Goal: Transaction & Acquisition: Purchase product/service

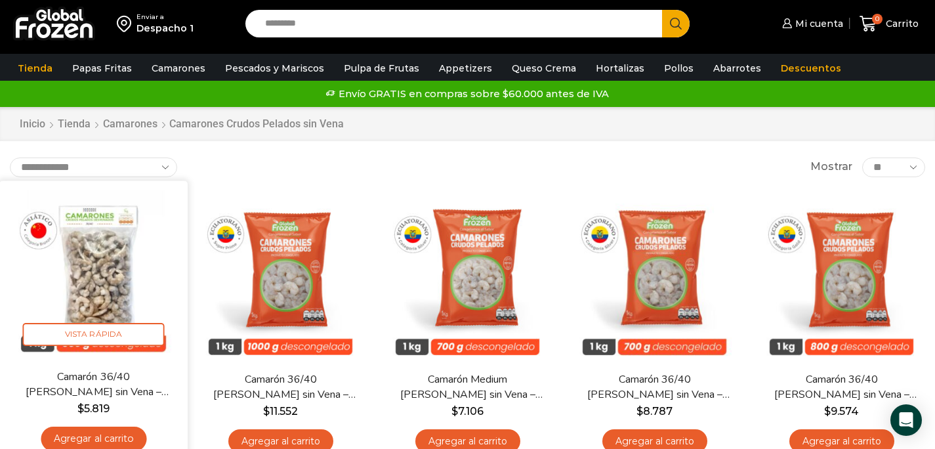
click at [82, 291] on img at bounding box center [93, 274] width 169 height 169
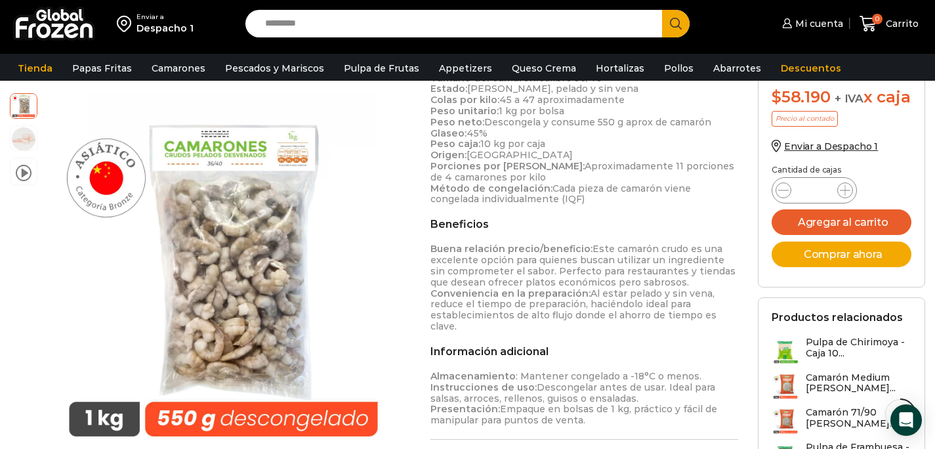
scroll to position [367, 0]
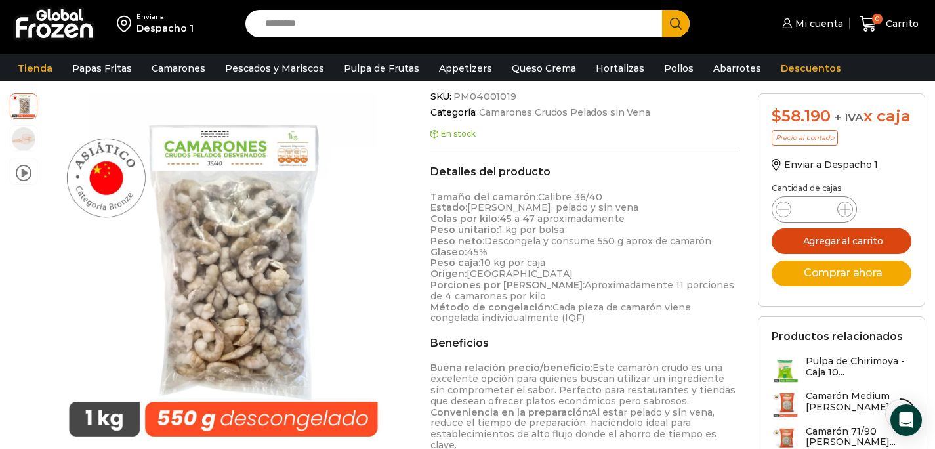
click at [792, 254] on button "Agregar al carrito" at bounding box center [842, 241] width 140 height 26
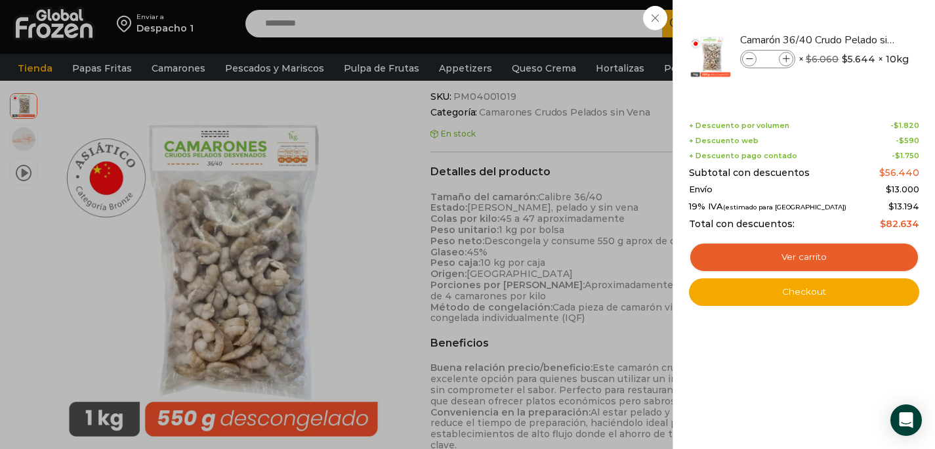
click at [856, 29] on div "1 Carrito 1 1 Shopping Cart *" at bounding box center [889, 24] width 66 height 31
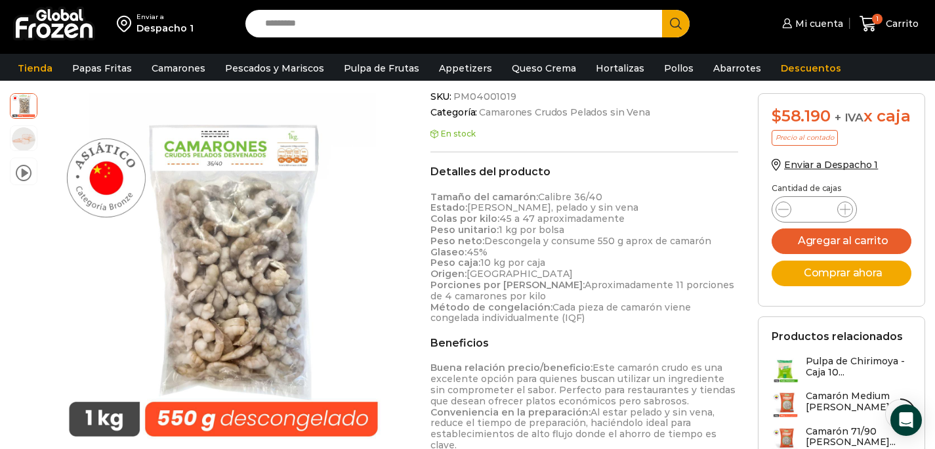
click at [474, 30] on input "Search input" at bounding box center [458, 24] width 398 height 28
type input "******"
click at [662, 10] on button "Search" at bounding box center [676, 24] width 28 height 28
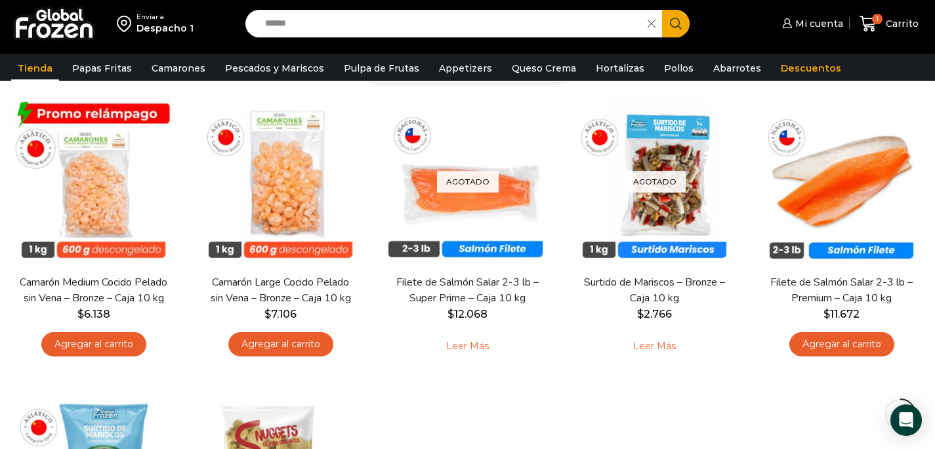
scroll to position [430, 0]
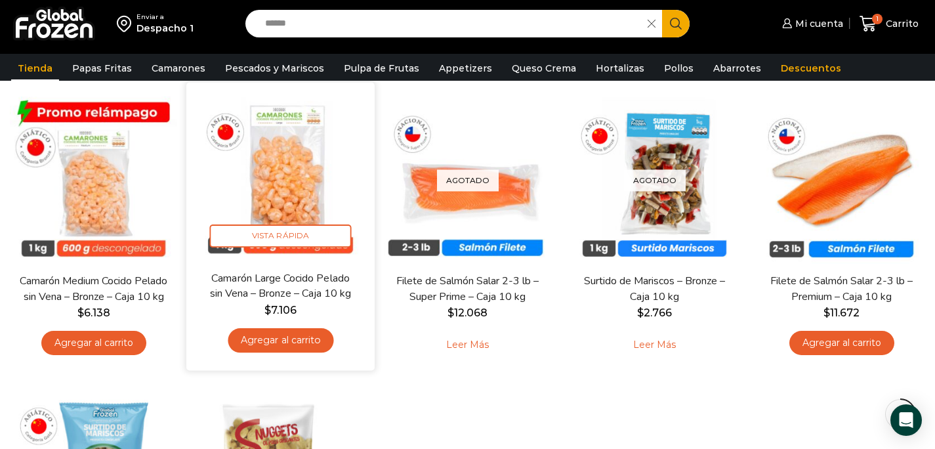
click at [304, 349] on link "Agregar al carrito" at bounding box center [281, 340] width 106 height 24
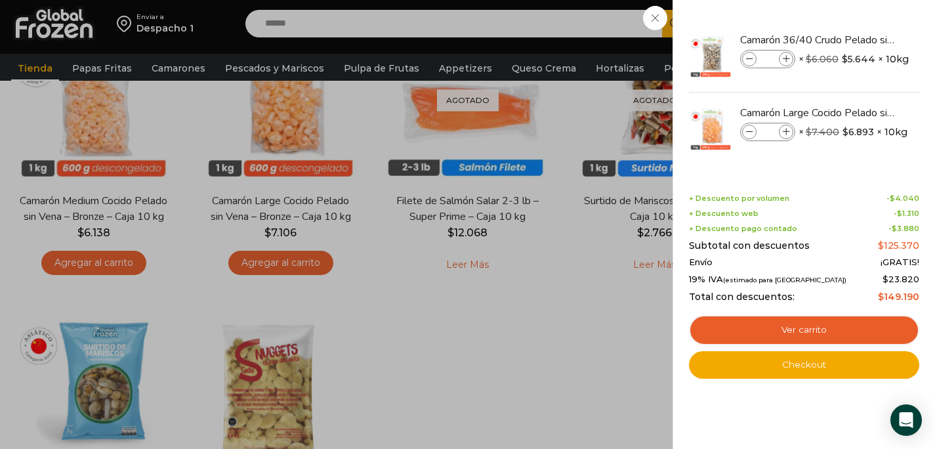
scroll to position [564, 0]
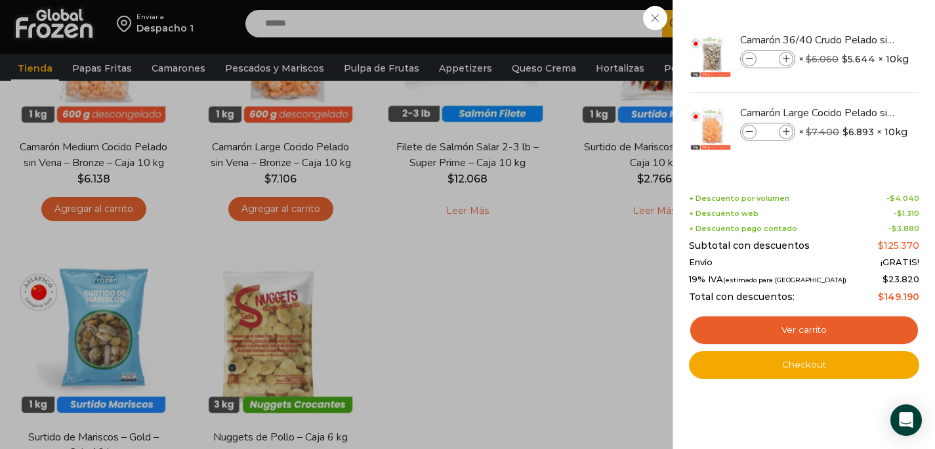
click at [856, 39] on div "2 Carrito 2 2 Shopping Cart *" at bounding box center [889, 24] width 66 height 31
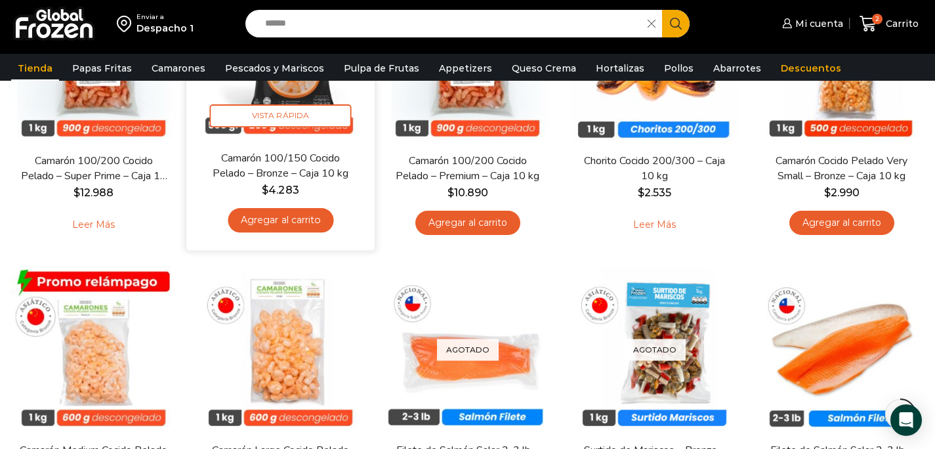
scroll to position [228, 0]
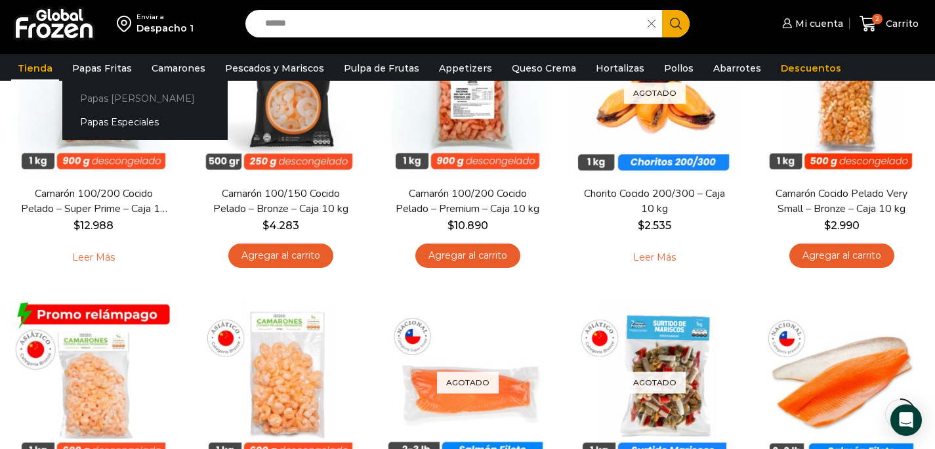
click at [109, 93] on link "Papas [PERSON_NAME]" at bounding box center [144, 98] width 165 height 24
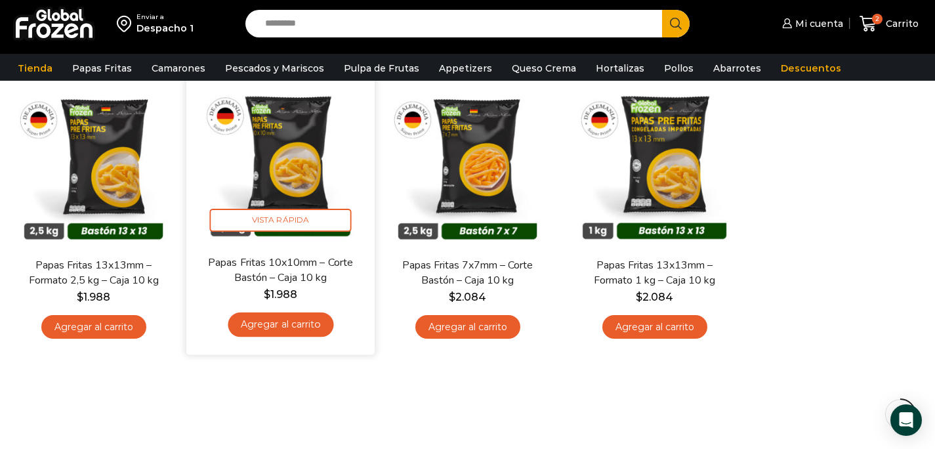
scroll to position [135, 0]
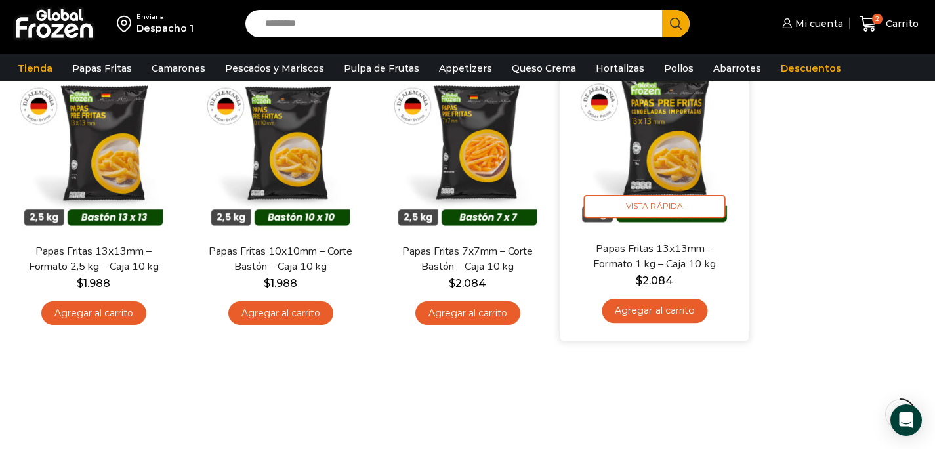
click at [655, 314] on link "Agregar al carrito" at bounding box center [655, 311] width 106 height 24
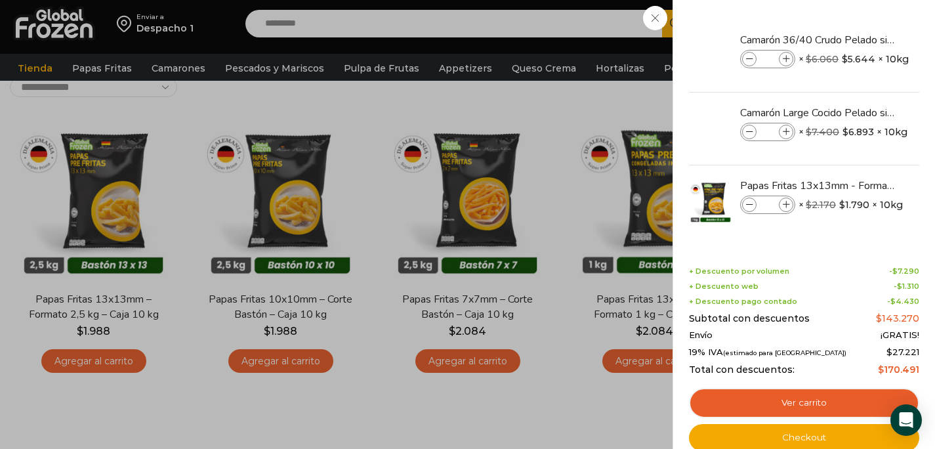
scroll to position [52, 0]
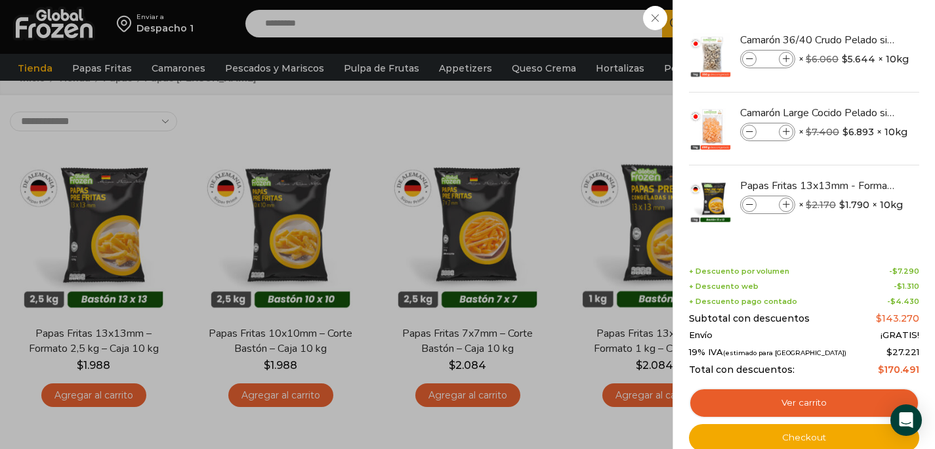
click at [856, 23] on div "3 Carrito 3 3 Shopping Cart *" at bounding box center [889, 24] width 66 height 31
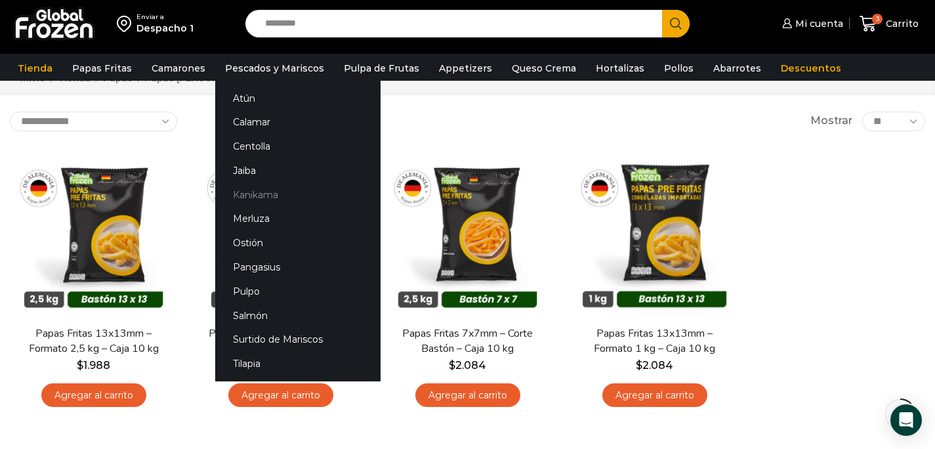
click at [260, 190] on link "Kanikama" at bounding box center [297, 194] width 165 height 24
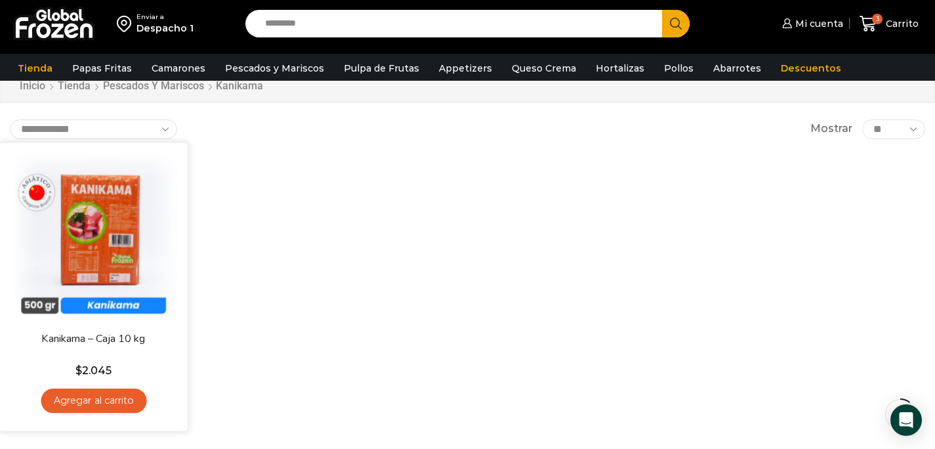
scroll to position [56, 0]
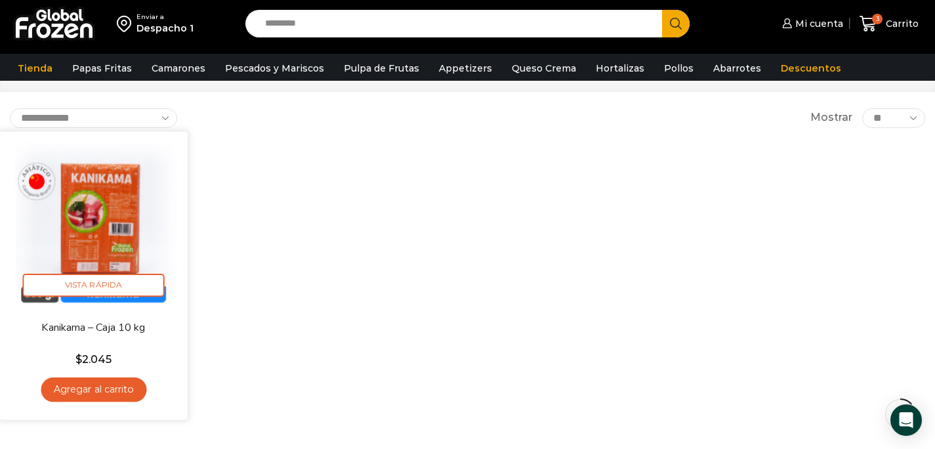
click at [121, 392] on link "Agregar al carrito" at bounding box center [94, 389] width 106 height 24
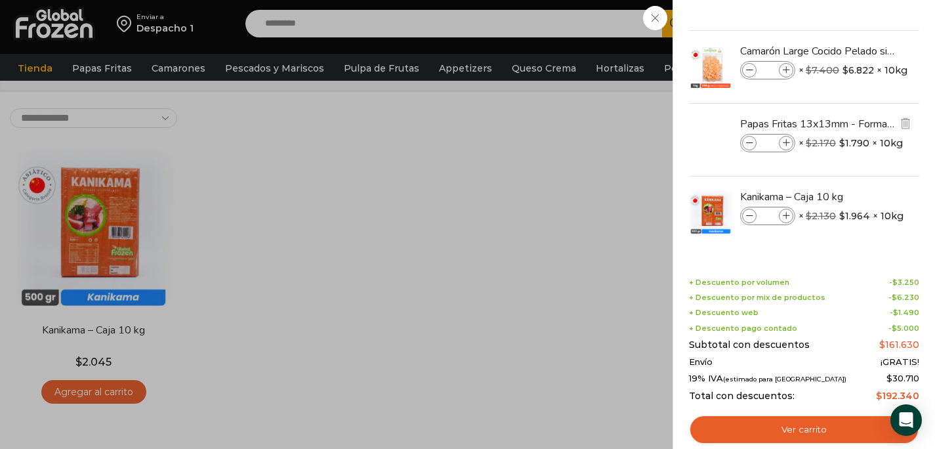
scroll to position [0, 0]
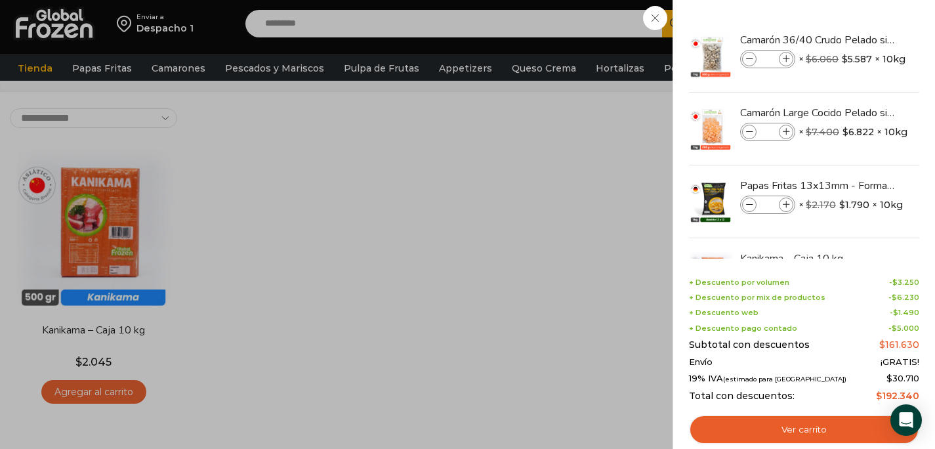
click at [856, 39] on div "4 Carrito 4 4 Shopping Cart *" at bounding box center [889, 24] width 66 height 31
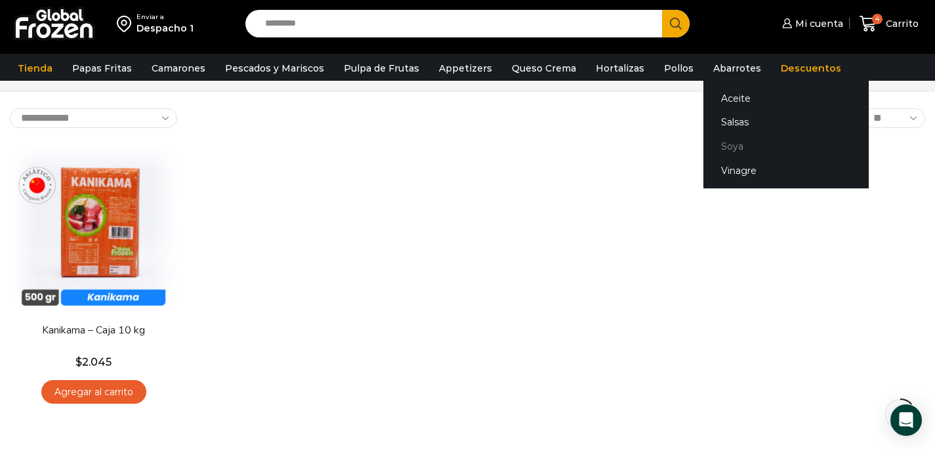
click at [717, 143] on link "Soya" at bounding box center [785, 147] width 165 height 24
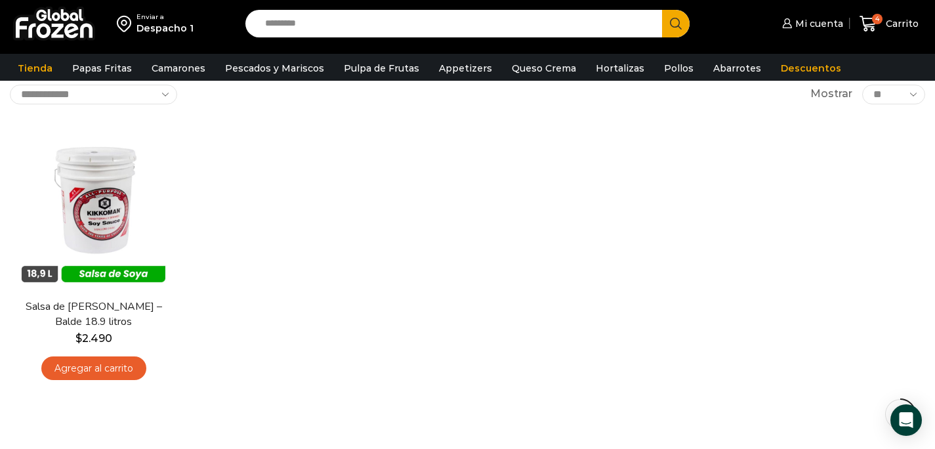
scroll to position [85, 0]
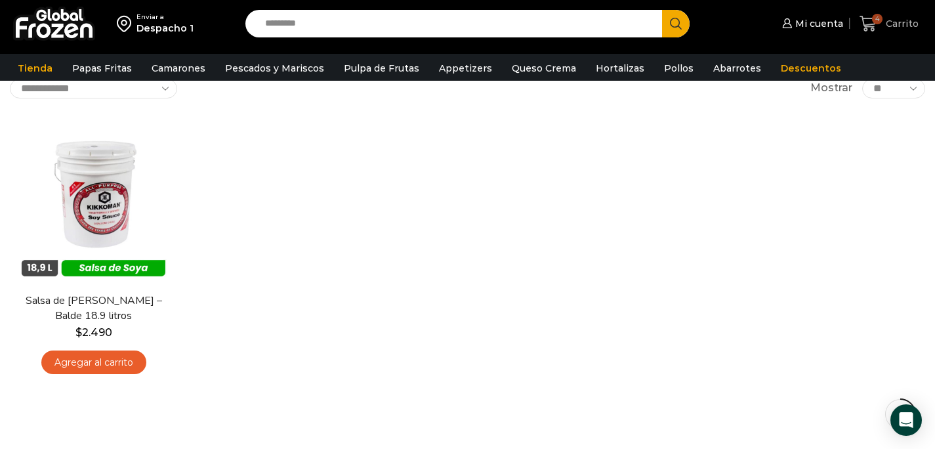
click at [885, 28] on span "Carrito" at bounding box center [900, 23] width 36 height 13
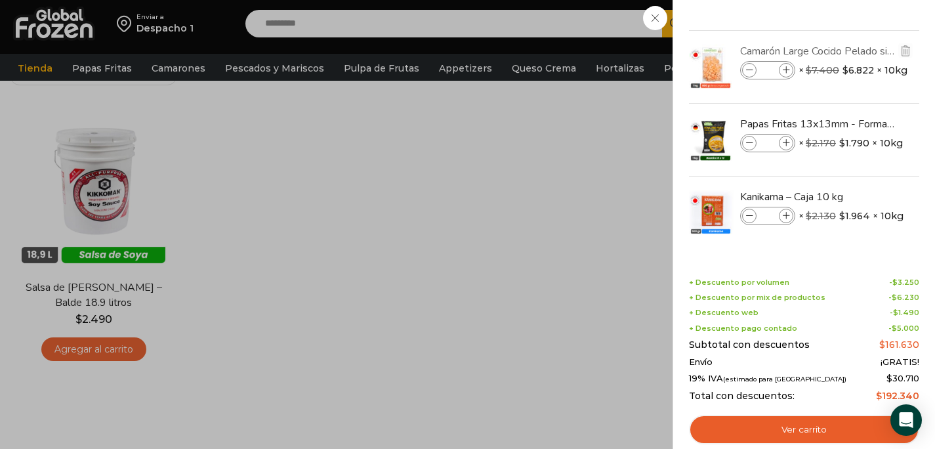
scroll to position [0, 0]
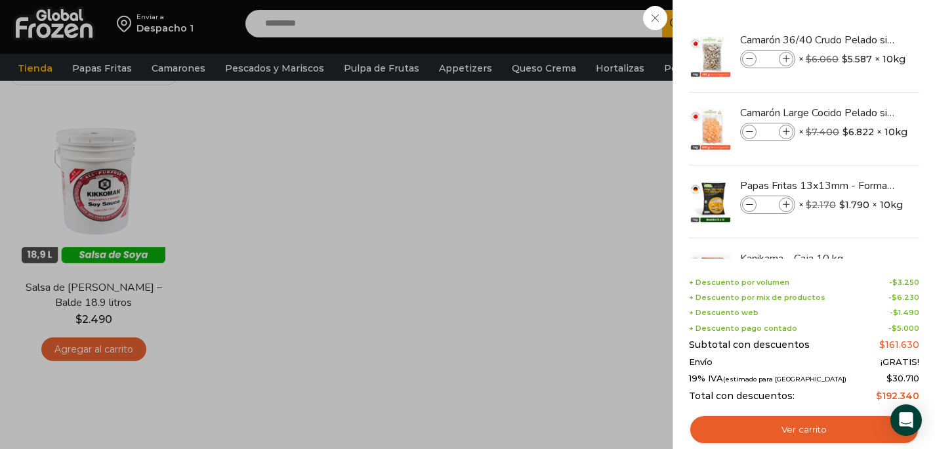
click at [856, 39] on div "4 Carrito 4 4 Shopping Cart * $" at bounding box center [889, 24] width 66 height 31
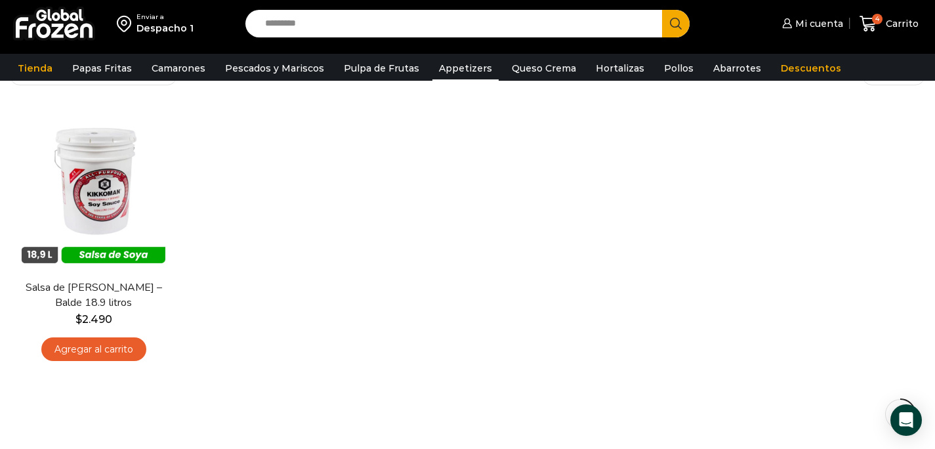
click at [455, 72] on link "Appetizers" at bounding box center [465, 68] width 66 height 25
click at [451, 70] on link "Appetizers" at bounding box center [465, 68] width 66 height 25
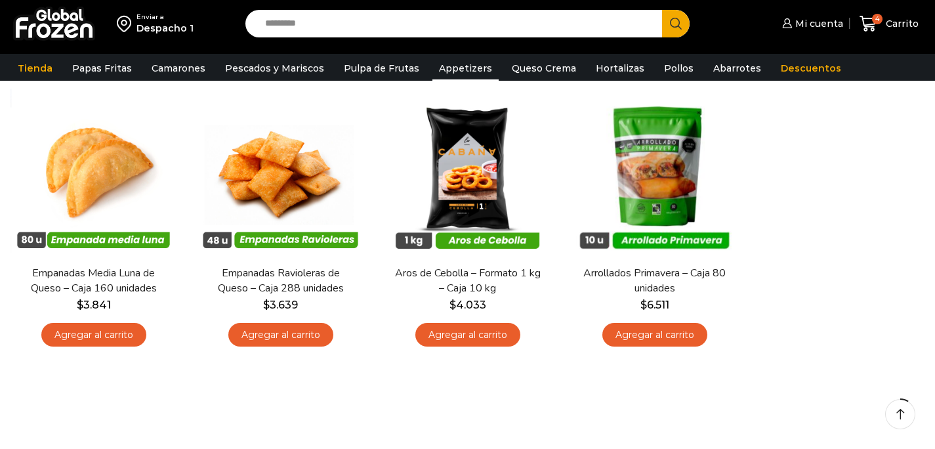
scroll to position [121, 0]
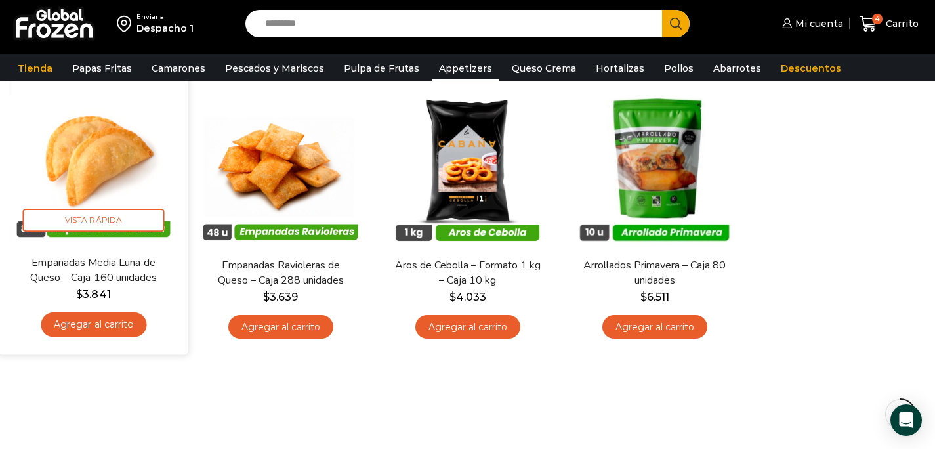
click at [121, 331] on link "Agregar al carrito" at bounding box center [94, 324] width 106 height 24
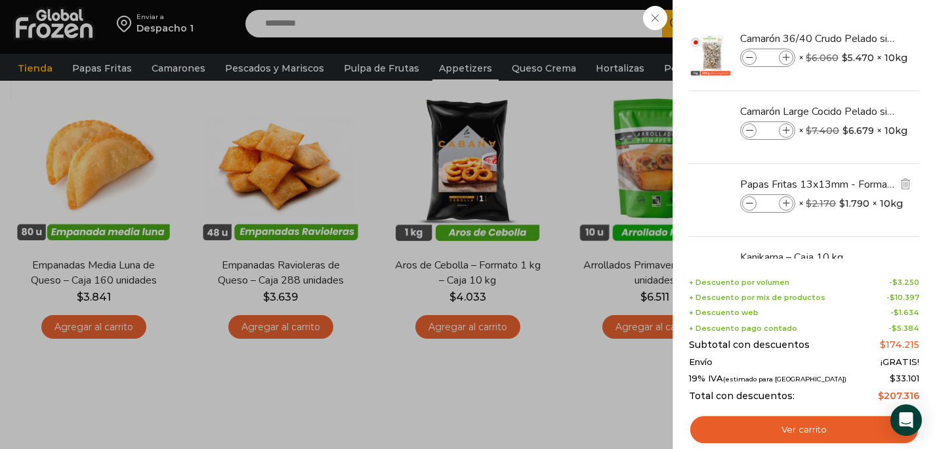
scroll to position [0, 0]
click at [856, 39] on div "5 Carrito 5 5 Shopping Cart *" at bounding box center [889, 24] width 66 height 31
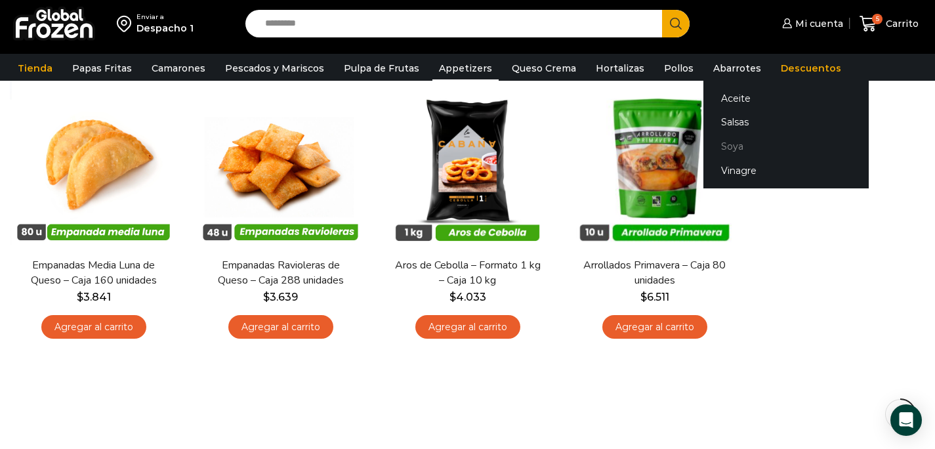
click at [710, 142] on link "Soya" at bounding box center [785, 147] width 165 height 24
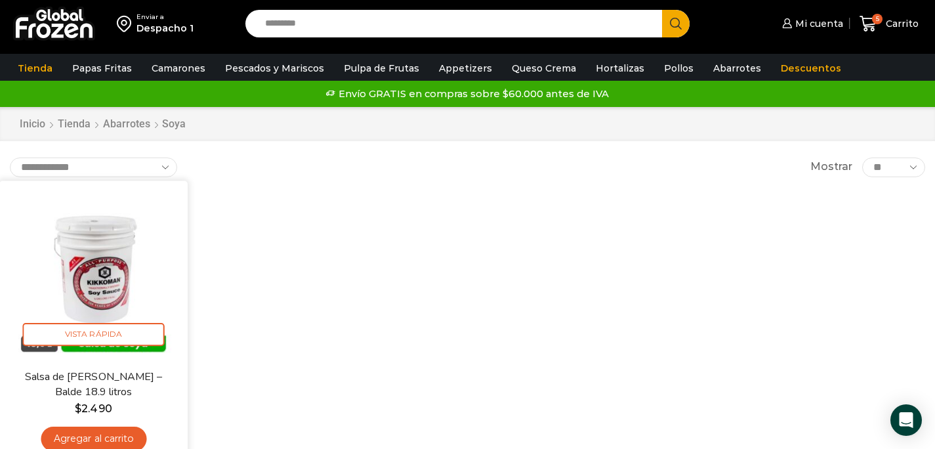
click at [118, 430] on link "Agregar al carrito" at bounding box center [94, 438] width 106 height 24
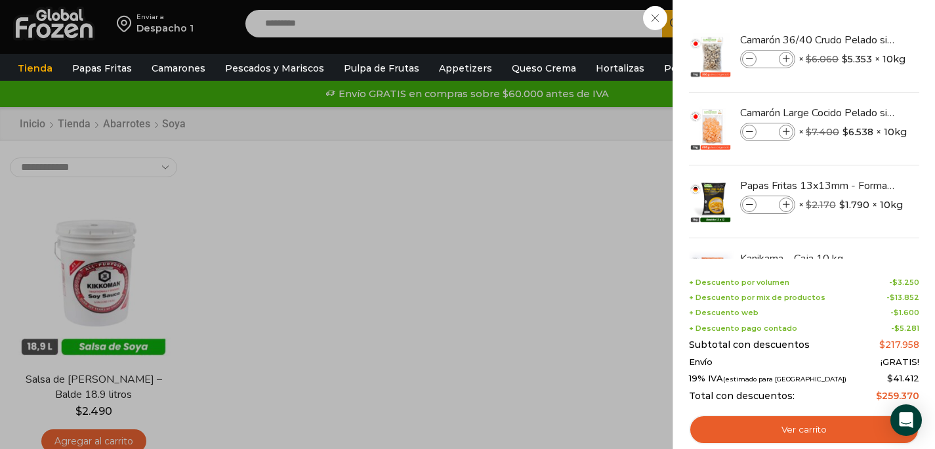
click at [856, 39] on div "6 Carrito 6 6 Shopping Cart *" at bounding box center [889, 24] width 66 height 31
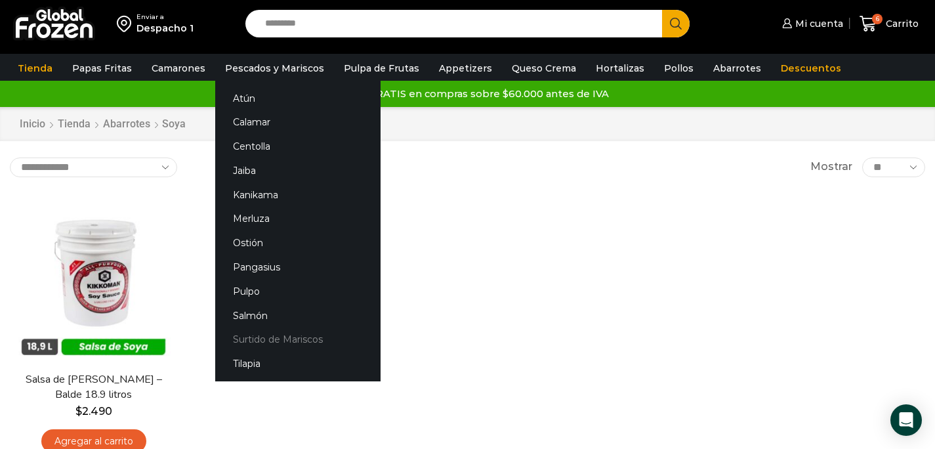
click at [258, 341] on link "Surtido de Mariscos" at bounding box center [297, 339] width 165 height 24
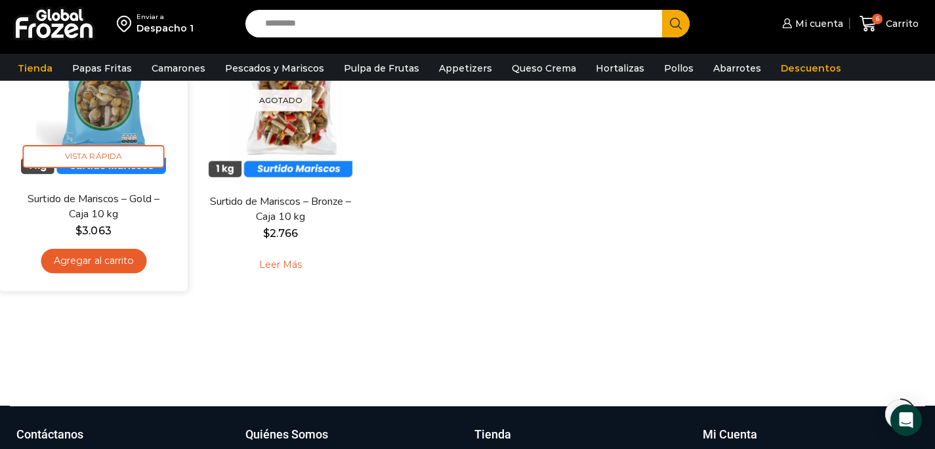
click at [125, 272] on link "Agregar al carrito" at bounding box center [94, 261] width 106 height 24
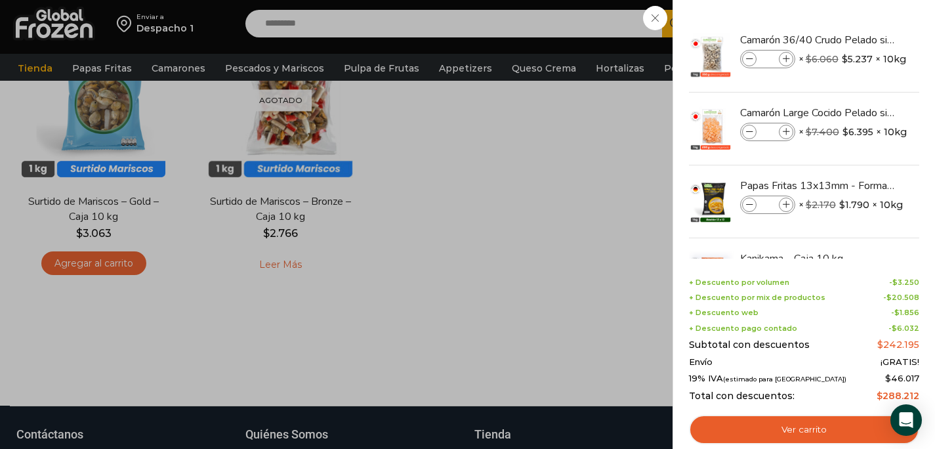
click at [856, 39] on div "7 Carrito 7 7 Shopping Cart *" at bounding box center [889, 24] width 66 height 31
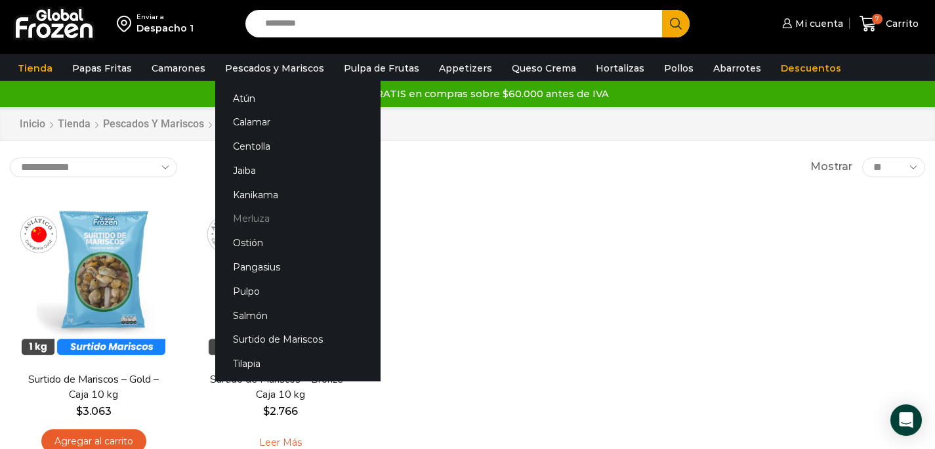
click at [253, 220] on link "Merluza" at bounding box center [297, 219] width 165 height 24
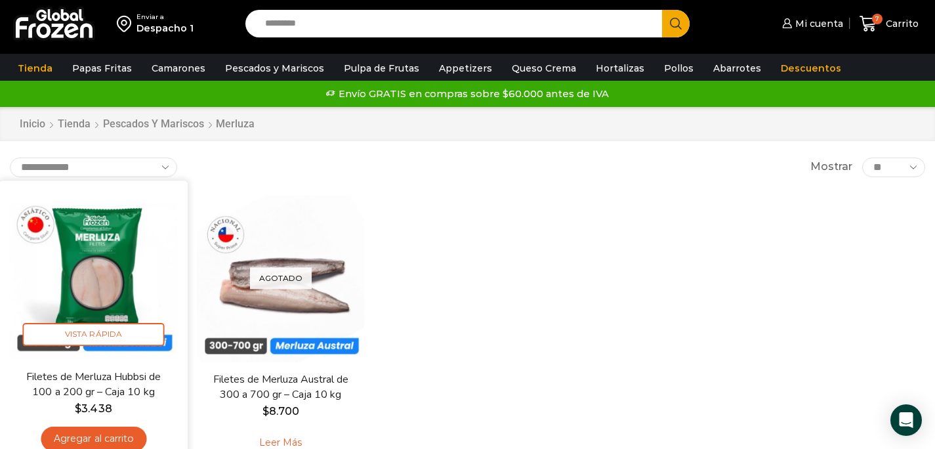
click at [128, 432] on link "Agregar al carrito" at bounding box center [94, 438] width 106 height 24
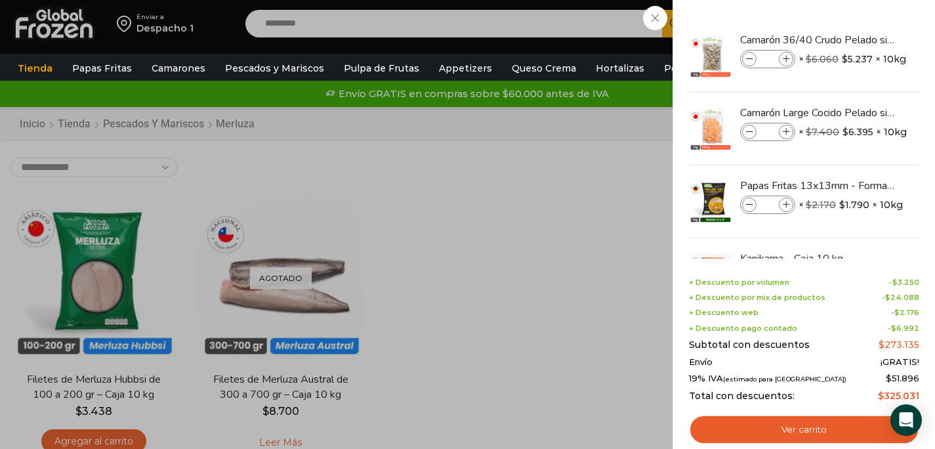
click at [856, 39] on div "8 Carrito 8 8 Shopping Cart *" at bounding box center [889, 24] width 66 height 31
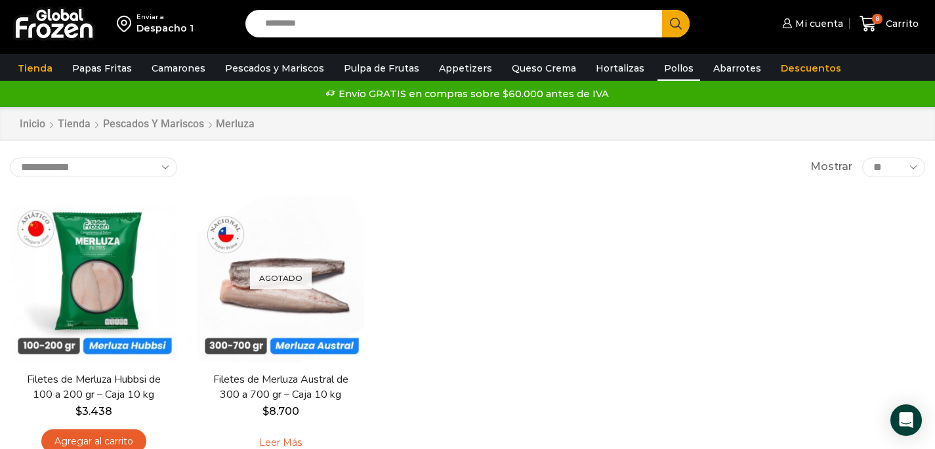
click at [660, 65] on link "Pollos" at bounding box center [678, 68] width 43 height 25
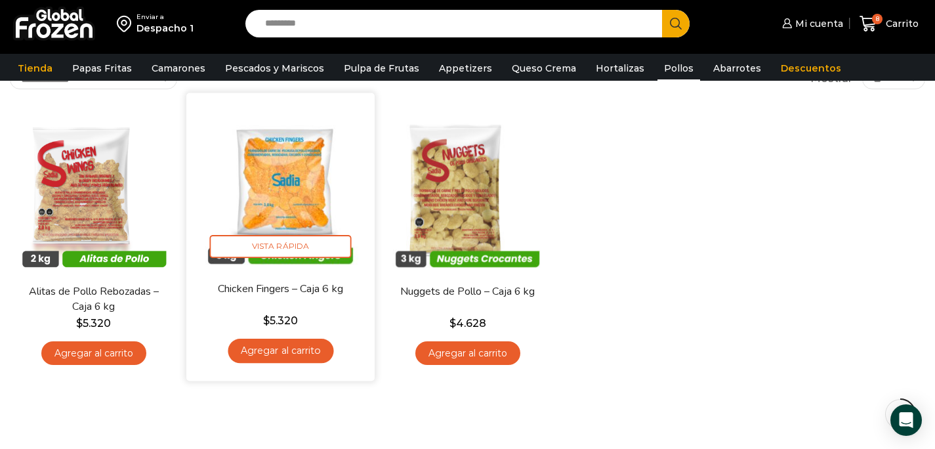
click at [300, 350] on link "Agregar al carrito" at bounding box center [281, 351] width 106 height 24
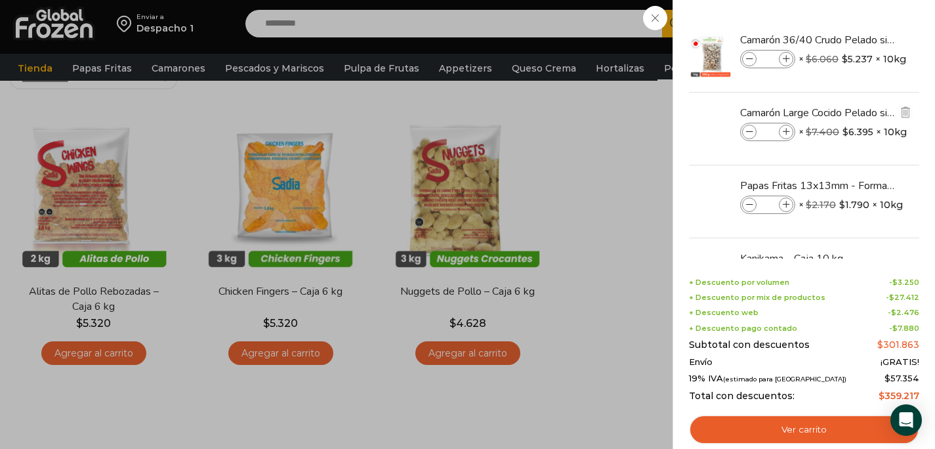
scroll to position [12, 0]
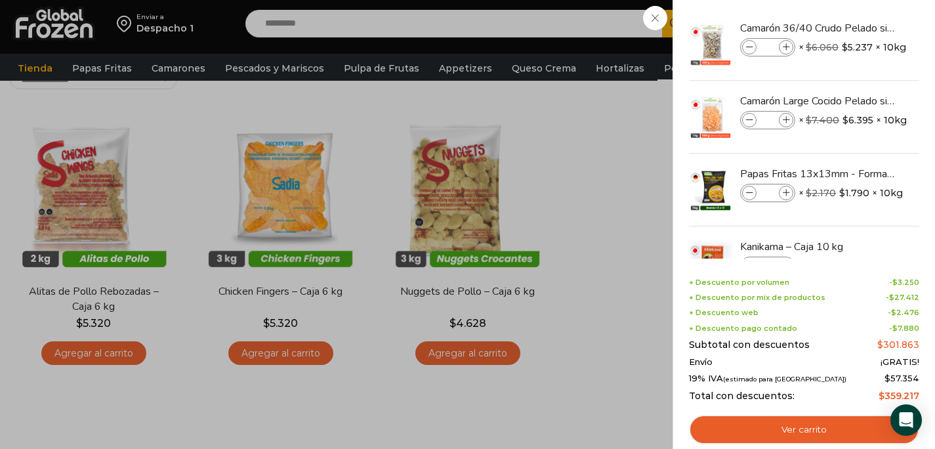
click at [856, 39] on div "9 Carrito 9 9 Shopping Cart *" at bounding box center [889, 24] width 66 height 31
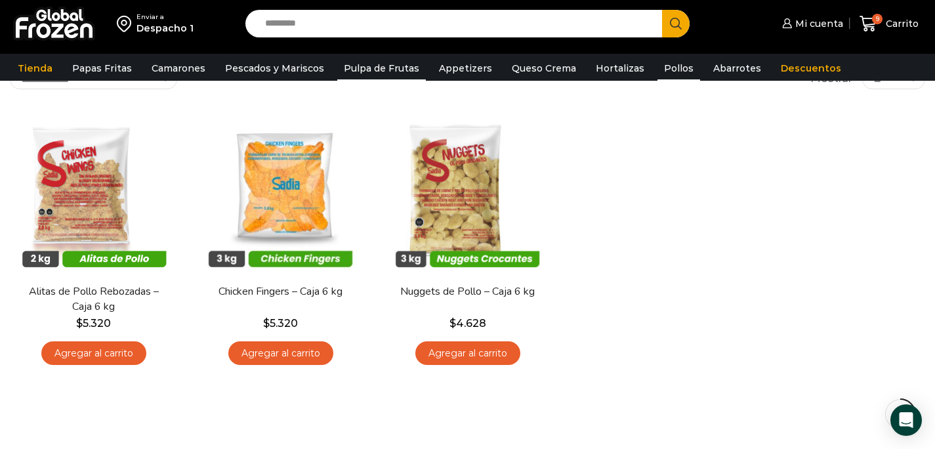
click at [355, 70] on link "Pulpa de Frutas" at bounding box center [381, 68] width 89 height 25
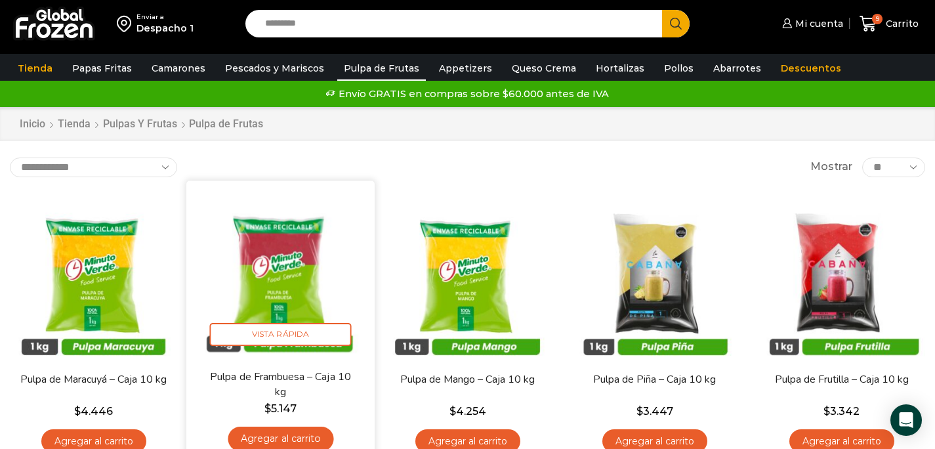
click at [287, 436] on link "Agregar al carrito" at bounding box center [281, 438] width 106 height 24
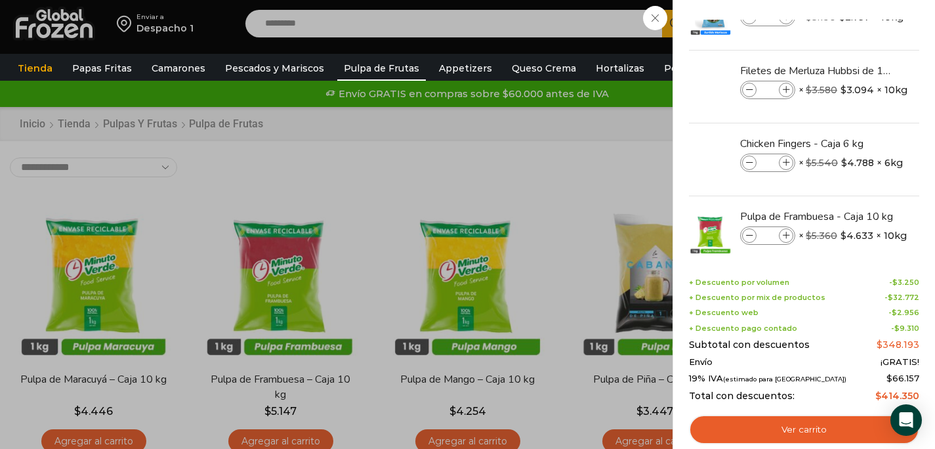
scroll to position [499, 0]
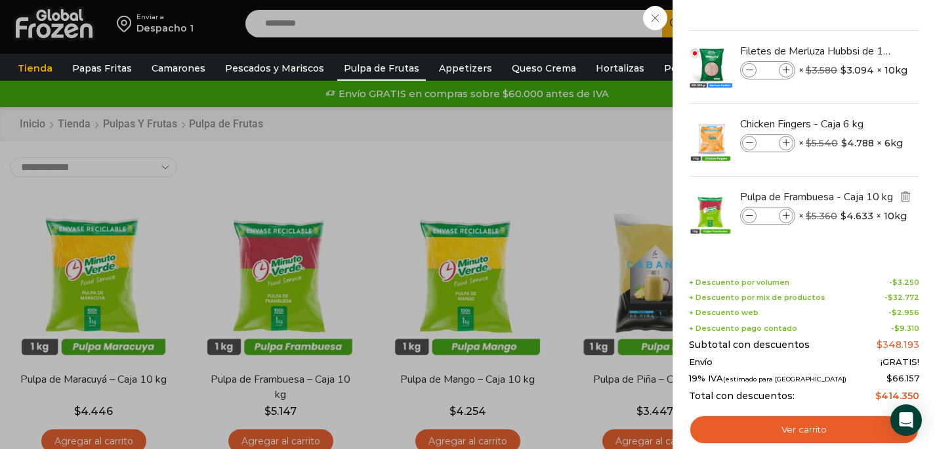
click at [905, 197] on img "Eliminar Pulpa de Frambuesa - Caja 10 kg del carrito" at bounding box center [906, 196] width 12 height 12
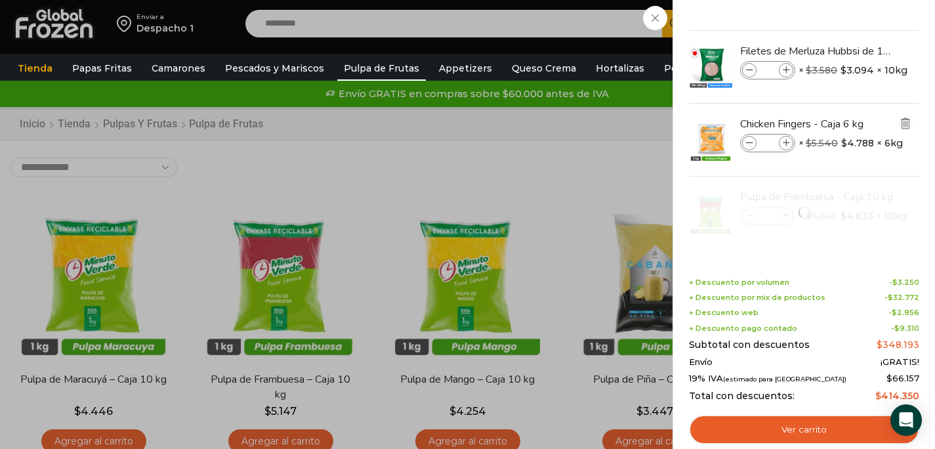
click at [905, 122] on img "Eliminar Chicken Fingers - Caja 6 kg del carrito" at bounding box center [906, 123] width 12 height 12
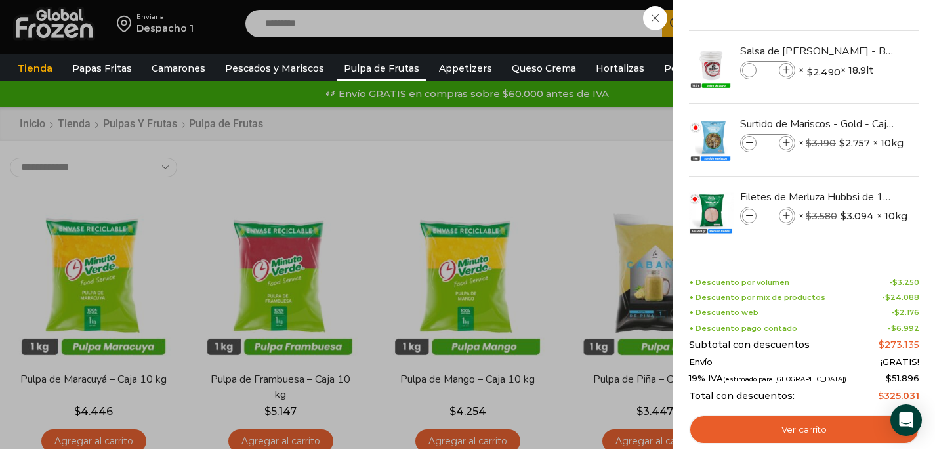
scroll to position [353, 0]
click at [905, 196] on img "Eliminar Filetes de Merluza Hubbsi de 100 a 200 gr – Caja 10 kg del carrito" at bounding box center [906, 196] width 12 height 12
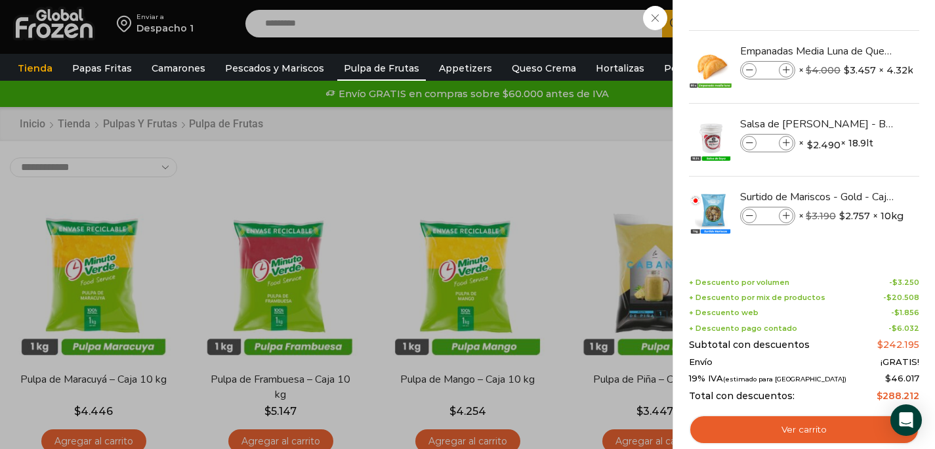
scroll to position [280, 0]
click at [905, 124] on li "Salsa de Soya Kikkoman - Balde 18.9 litros Salsa de Soya Kikkoman - Balde 18.9 …" at bounding box center [804, 140] width 233 height 73
click at [905, 194] on img "Eliminar Surtido de Mariscos - Gold - Caja 10 kg del carrito" at bounding box center [906, 196] width 12 height 12
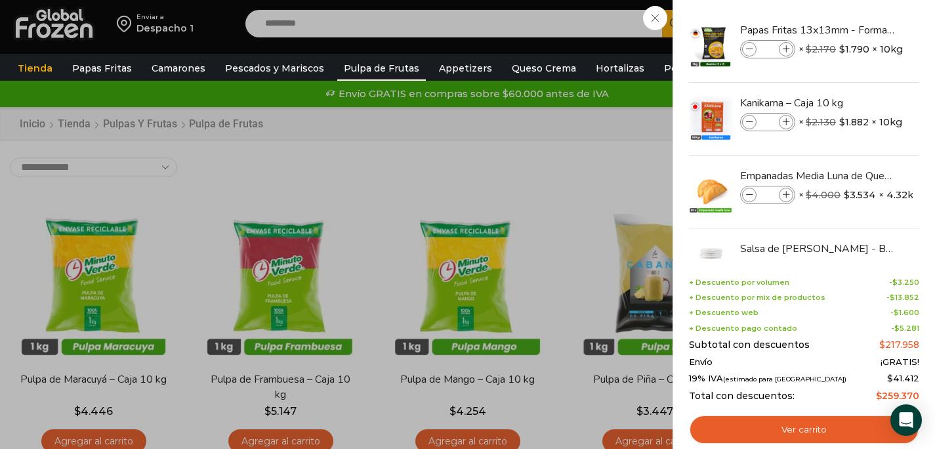
scroll to position [207, 0]
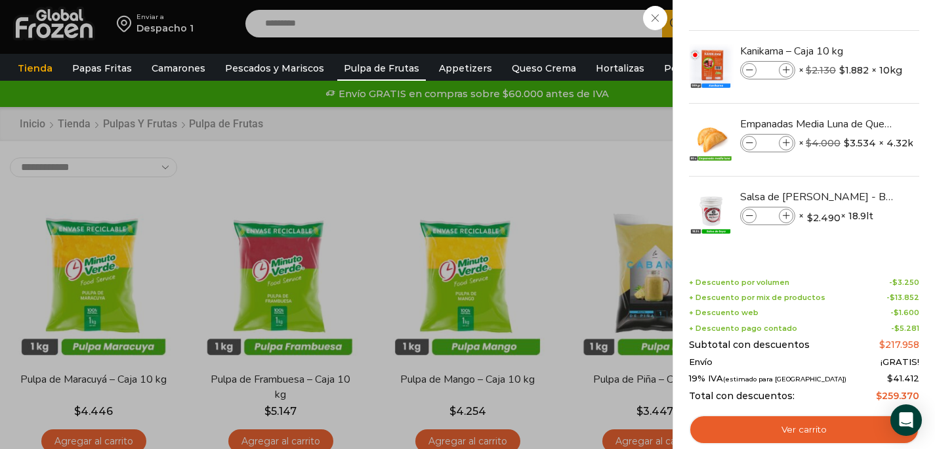
click at [856, 39] on div "6 Carrito 6 6 Shopping Cart *" at bounding box center [889, 24] width 66 height 31
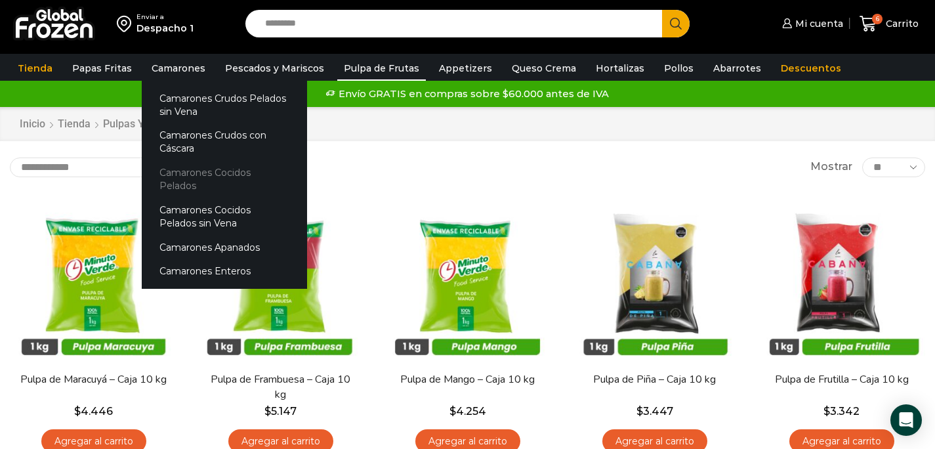
click at [173, 180] on link "Camarones Cocidos Pelados" at bounding box center [224, 179] width 165 height 37
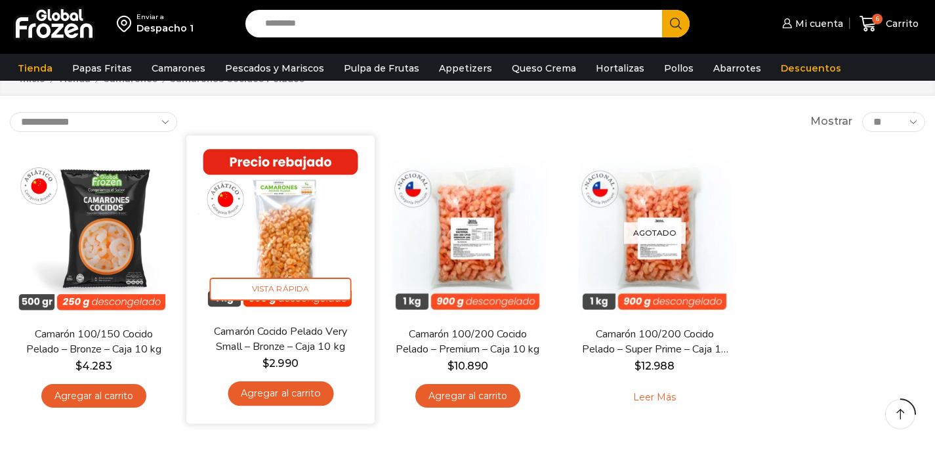
scroll to position [157, 0]
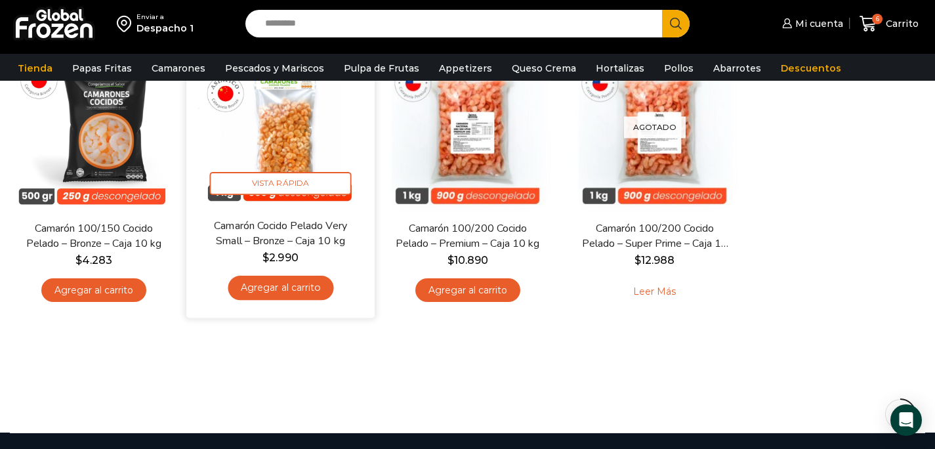
click at [280, 289] on link "Agregar al carrito" at bounding box center [281, 288] width 106 height 24
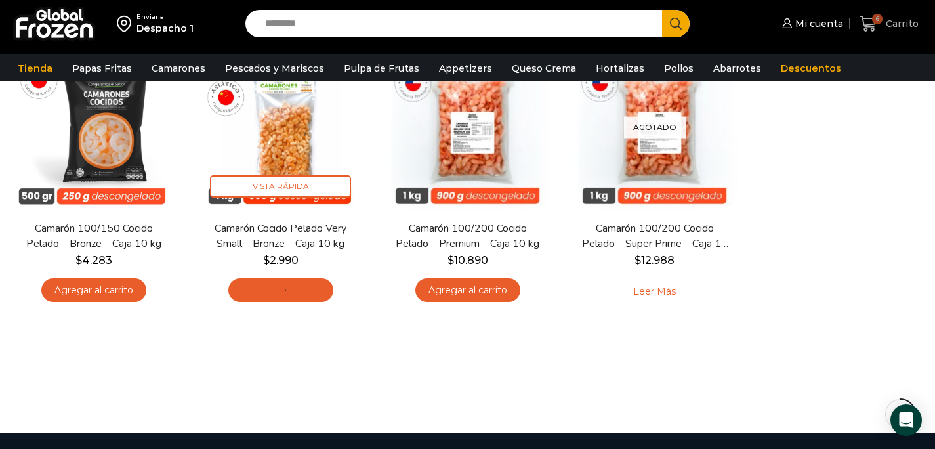
click at [884, 26] on span "Carrito" at bounding box center [900, 23] width 36 height 13
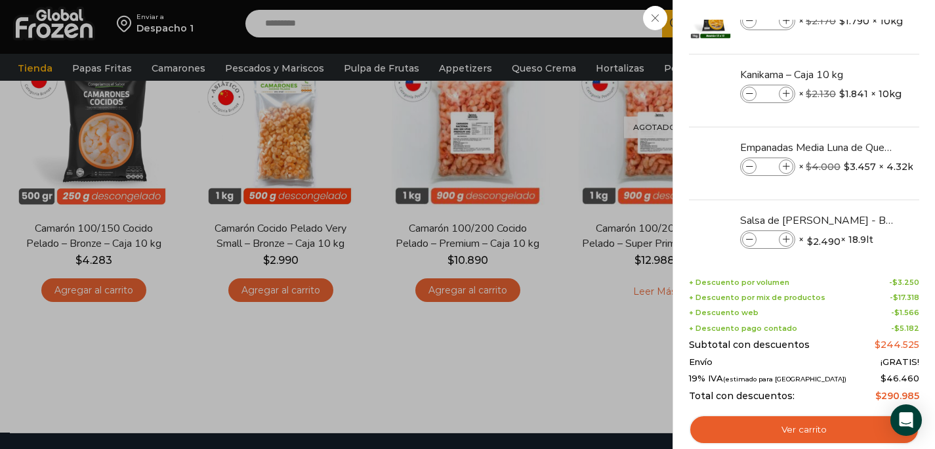
scroll to position [280, 0]
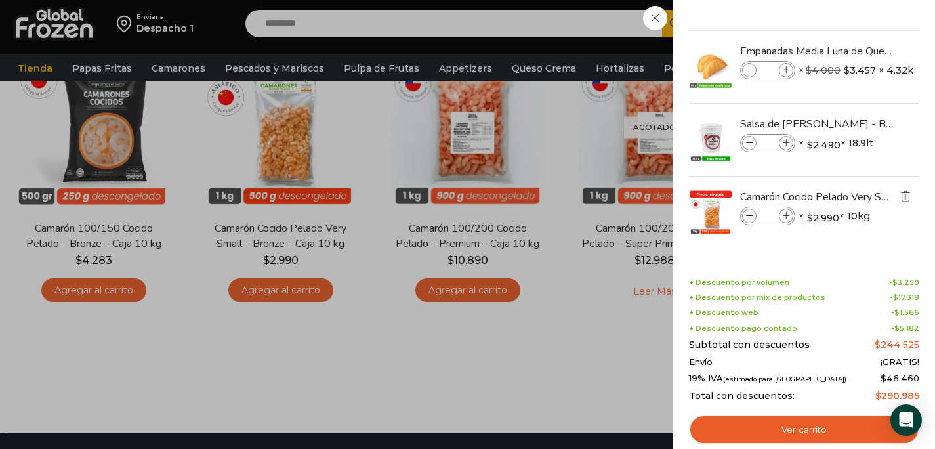
click at [903, 194] on img "Eliminar Camarón Cocido Pelado Very Small - Bronze - Caja 10 kg del carrito" at bounding box center [906, 196] width 12 height 12
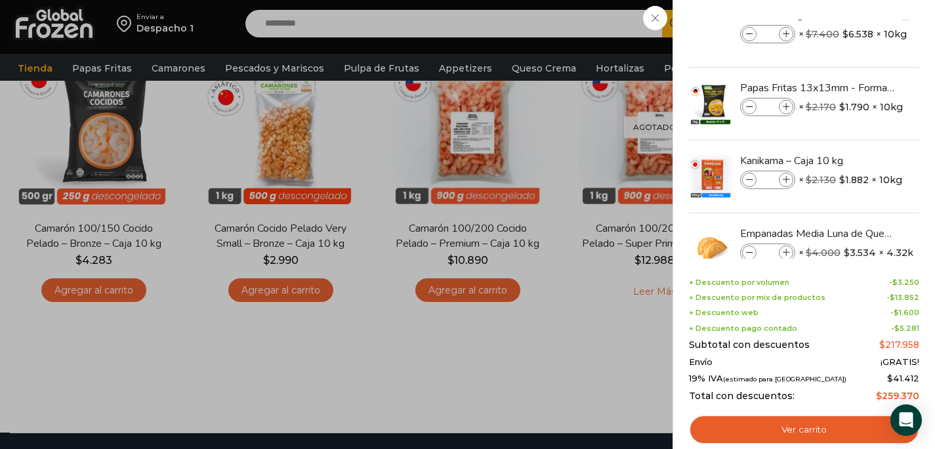
scroll to position [0, 0]
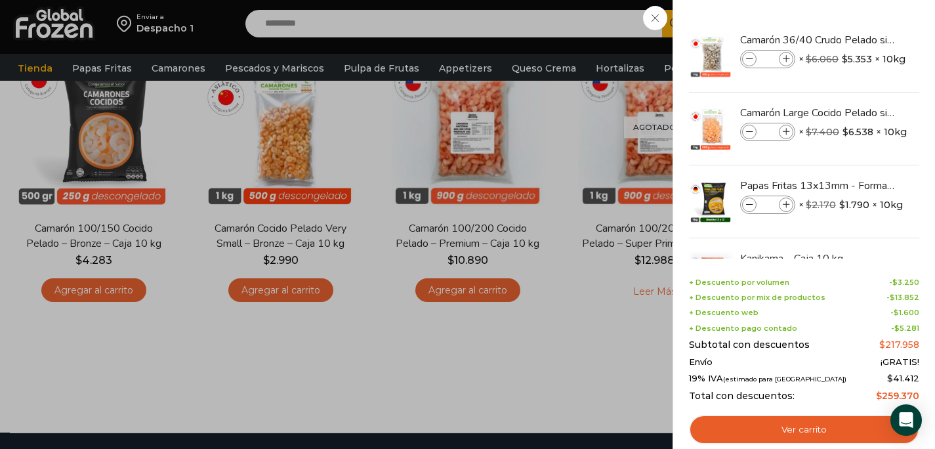
click at [856, 23] on div "6 [GEOGRAPHIC_DATA] 6 6 Shopping Cart *" at bounding box center [889, 24] width 66 height 31
